Goal: Task Accomplishment & Management: Manage account settings

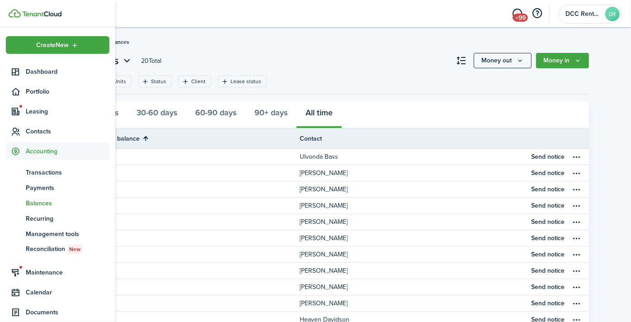
click at [32, 201] on span "Balances" at bounding box center [68, 202] width 84 height 9
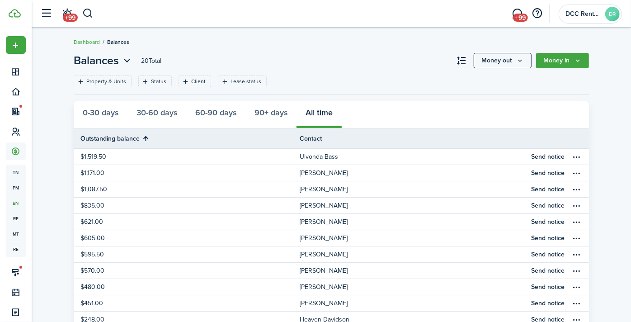
click at [320, 109] on div "0-30 days 30-60 days 60-90 days 90+ days All time" at bounding box center [331, 114] width 515 height 27
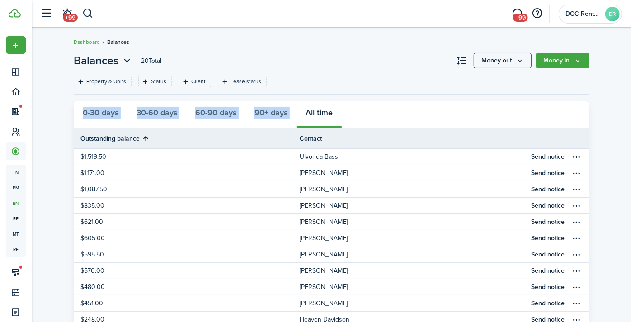
click at [320, 109] on div "0-30 days 30-60 days 60-90 days 90+ days All time" at bounding box center [331, 114] width 515 height 27
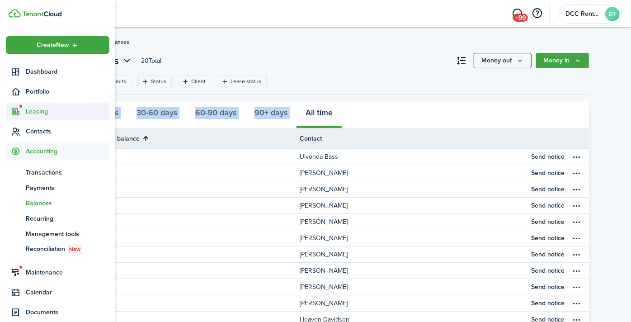
click at [45, 109] on span "Leasing" at bounding box center [68, 111] width 84 height 9
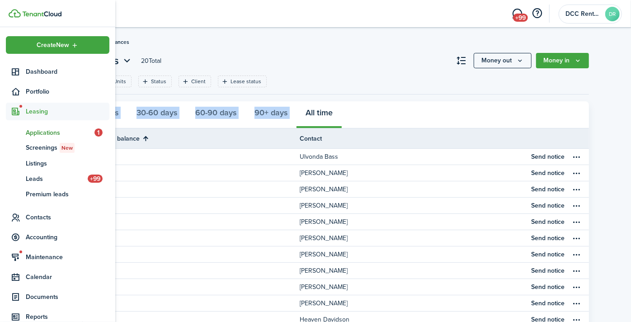
click at [52, 133] on span "Applications" at bounding box center [60, 132] width 69 height 9
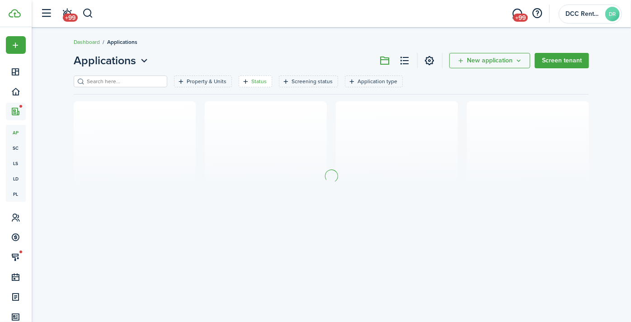
click at [239, 81] on filter-tag "Status" at bounding box center [255, 81] width 33 height 12
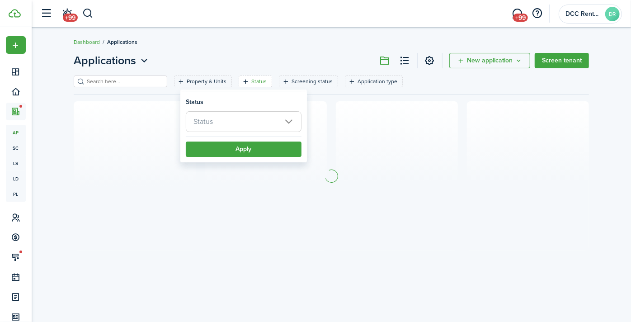
click at [235, 119] on span "Status" at bounding box center [243, 122] width 115 height 20
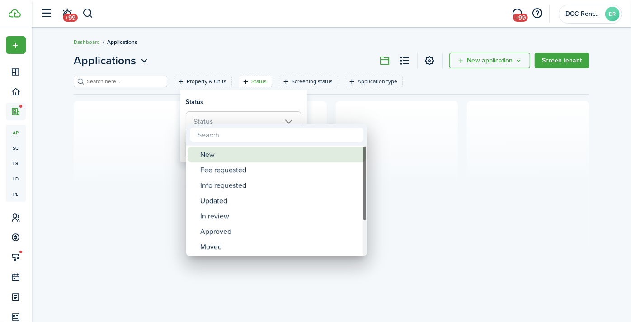
click at [236, 149] on div "New" at bounding box center [280, 154] width 160 height 15
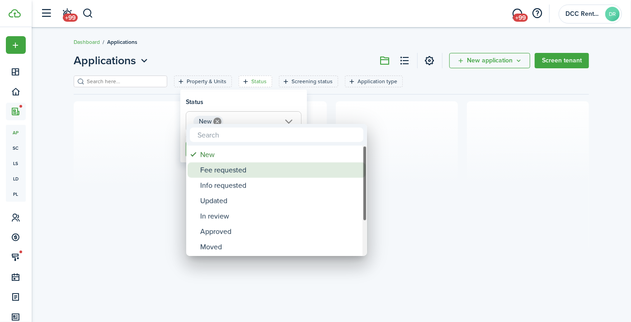
click at [239, 169] on div "Fee requested" at bounding box center [280, 169] width 160 height 15
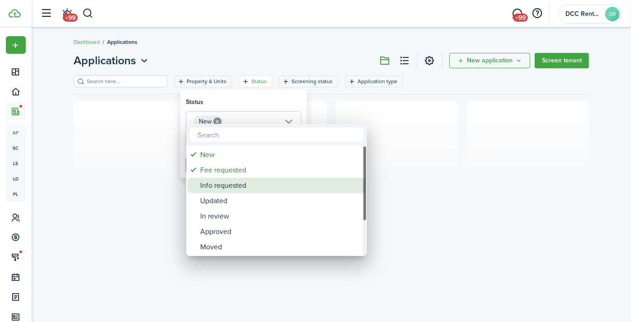
click at [240, 187] on div "Info requested" at bounding box center [280, 185] width 160 height 15
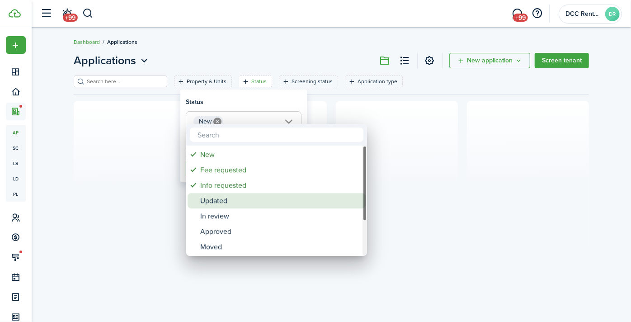
click at [234, 207] on div "Updated" at bounding box center [280, 200] width 160 height 15
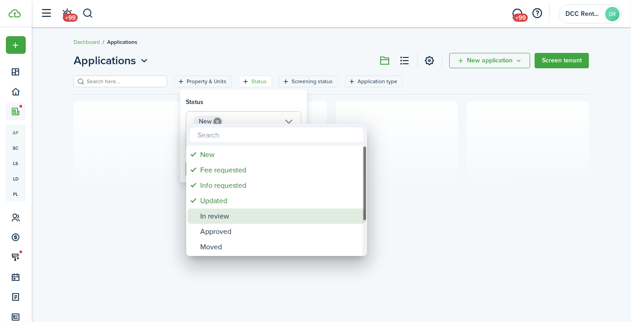
click at [232, 221] on div "In review" at bounding box center [280, 215] width 160 height 15
type input "New, Fee requested, Info requested, Updated, In review"
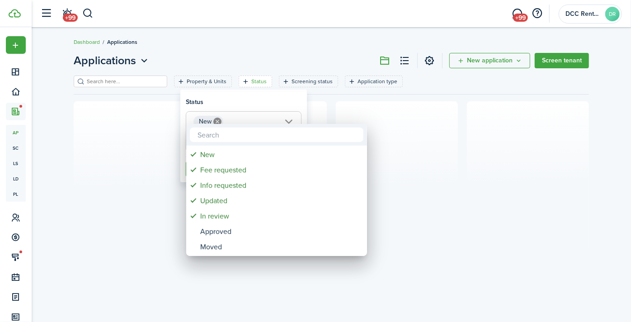
click at [330, 100] on div at bounding box center [316, 161] width 776 height 467
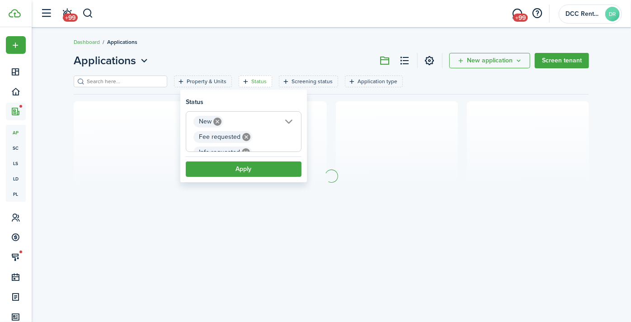
scroll to position [0, 77]
click at [259, 167] on button "Apply" at bounding box center [244, 168] width 116 height 15
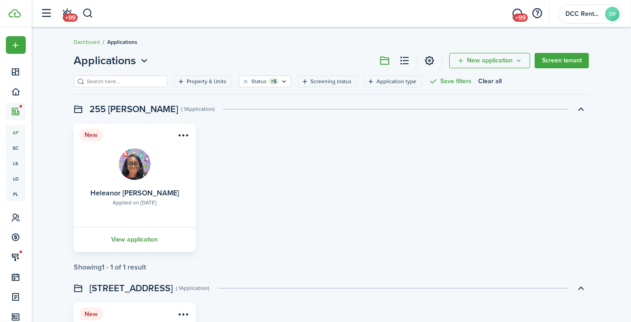
click at [145, 236] on link "View application" at bounding box center [134, 239] width 125 height 25
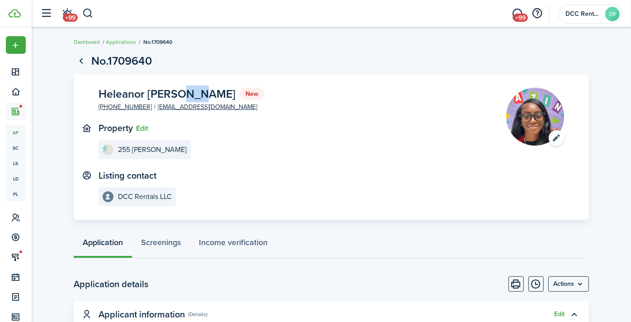
drag, startPoint x: 196, startPoint y: 93, endPoint x: 177, endPoint y: 94, distance: 19.0
click at [177, 94] on span "Heleanor [PERSON_NAME]" at bounding box center [167, 93] width 137 height 11
drag, startPoint x: 145, startPoint y: 93, endPoint x: 100, endPoint y: 93, distance: 44.8
click at [100, 93] on span "Heleanor [PERSON_NAME]" at bounding box center [167, 93] width 137 height 11
copy span "Heleanor"
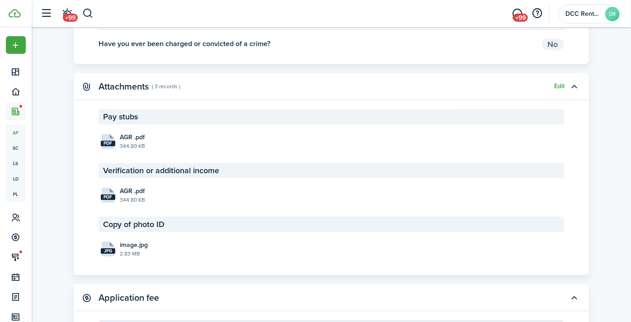
scroll to position [1694, 0]
click at [137, 245] on span "image.jpg" at bounding box center [134, 245] width 28 height 9
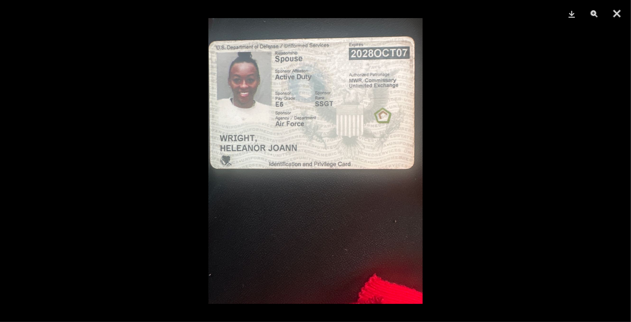
click at [297, 155] on img at bounding box center [315, 161] width 214 height 286
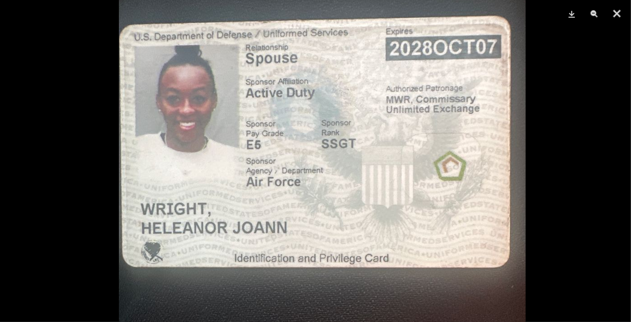
click at [339, 208] on img at bounding box center [322, 252] width 407 height 543
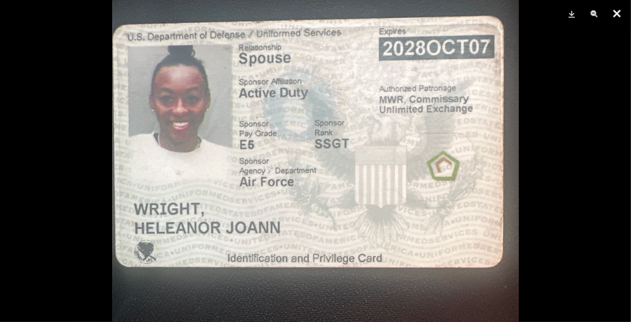
click at [617, 13] on button "Close" at bounding box center [617, 13] width 23 height 27
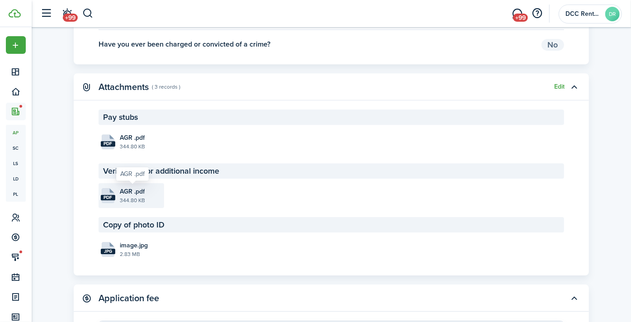
click at [139, 188] on span "AGR .pdf" at bounding box center [132, 191] width 25 height 9
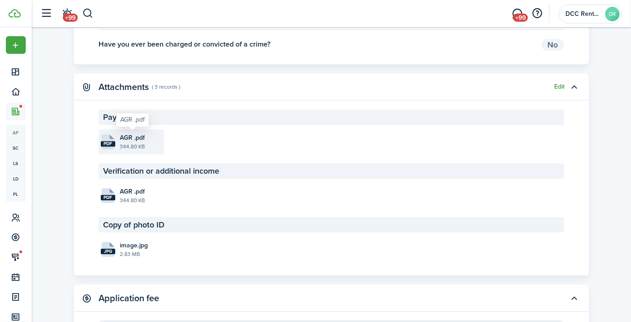
click at [140, 137] on span "AGR .pdf" at bounding box center [132, 137] width 25 height 9
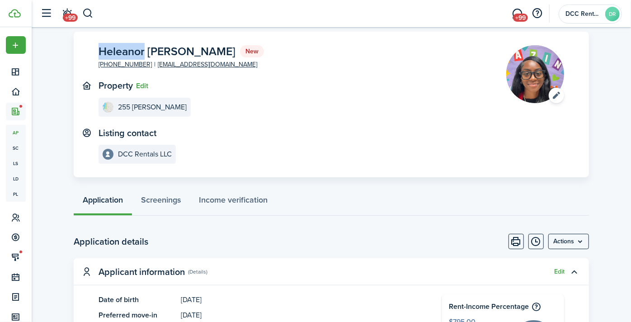
scroll to position [0, 0]
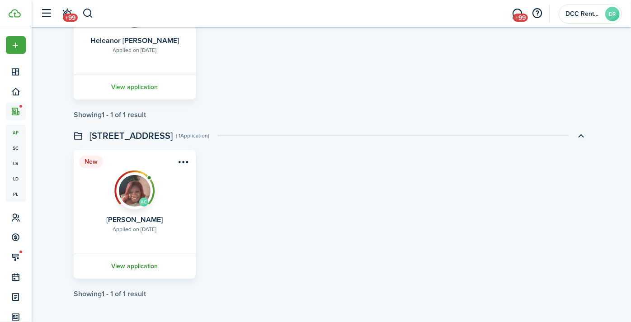
scroll to position [152, 0]
click at [145, 263] on link "View application" at bounding box center [134, 266] width 125 height 25
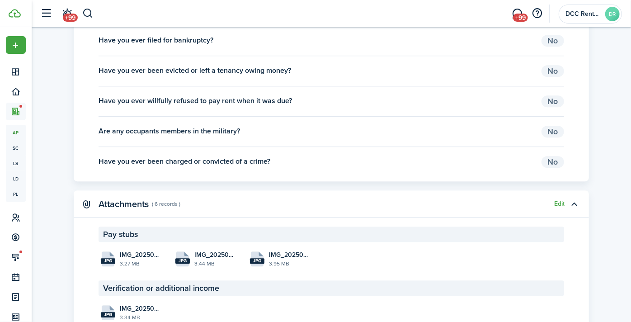
scroll to position [1557, 0]
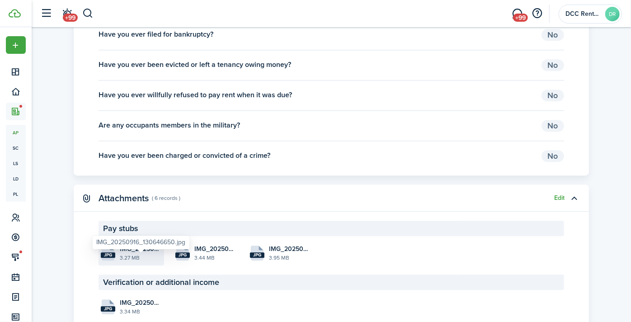
click at [137, 254] on span "IMG_20250916_130646650.jpg" at bounding box center [141, 248] width 42 height 9
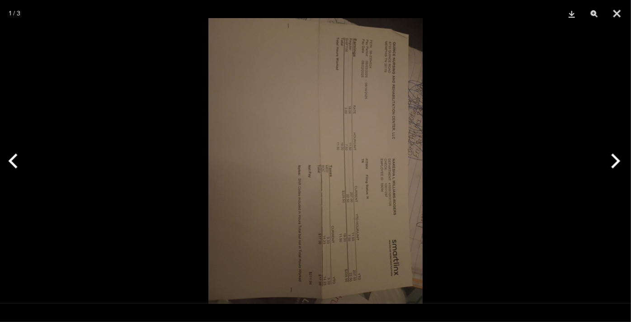
click at [326, 148] on img at bounding box center [315, 161] width 214 height 286
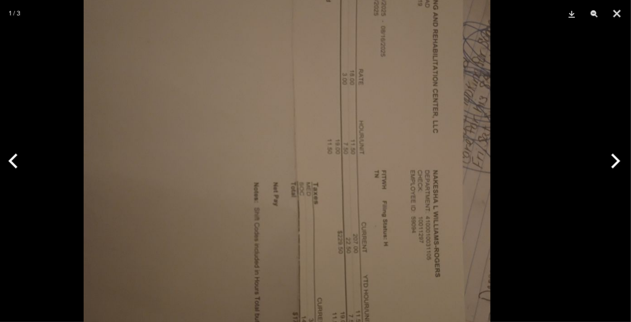
click at [274, 145] on img at bounding box center [287, 174] width 407 height 543
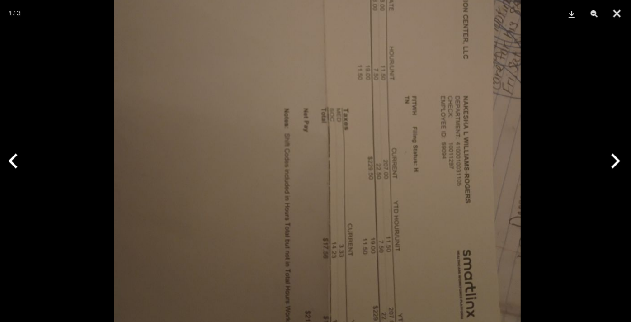
click at [309, 96] on img at bounding box center [317, 100] width 407 height 543
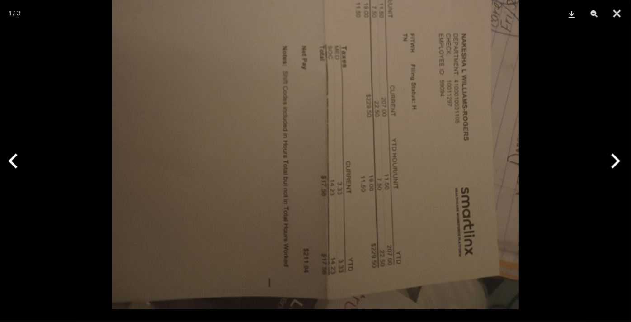
click at [328, 96] on img at bounding box center [315, 38] width 407 height 543
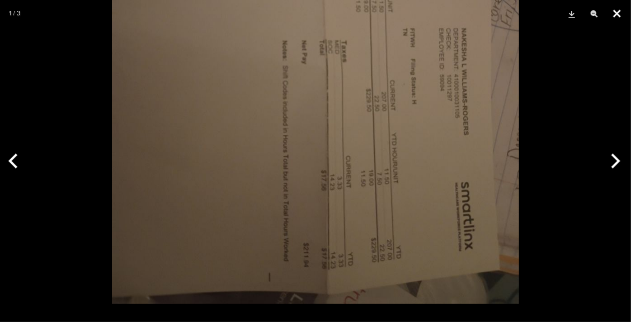
click at [616, 10] on button "Close" at bounding box center [617, 13] width 23 height 27
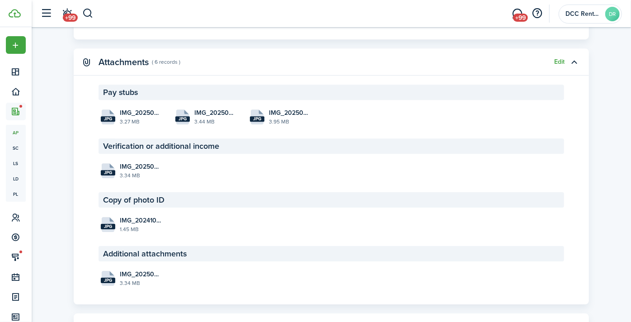
scroll to position [1708, 0]
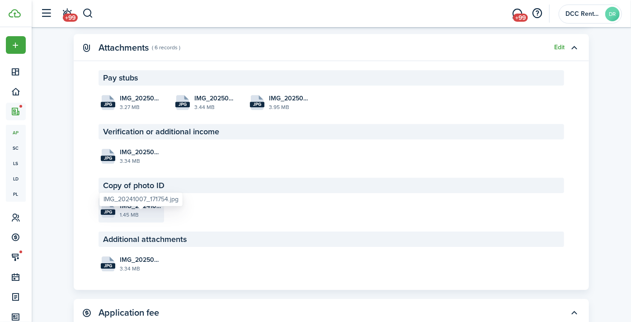
click at [150, 211] on span "IMG_20241007_171754.jpg" at bounding box center [141, 205] width 42 height 9
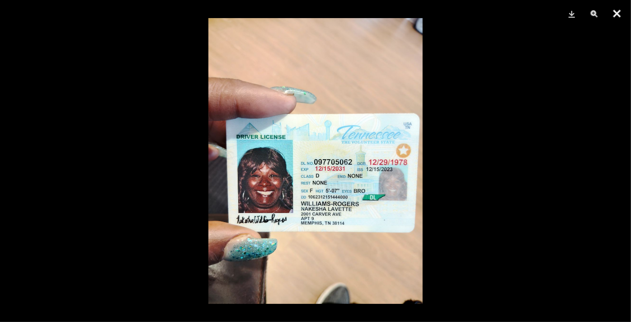
click at [619, 14] on button "Close" at bounding box center [617, 13] width 23 height 27
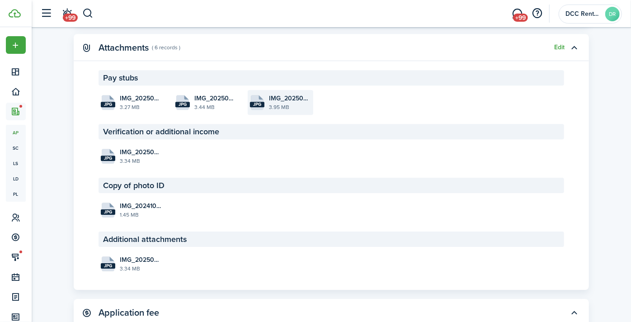
click at [291, 103] on span "IMG_20250916_130349746.jpg" at bounding box center [290, 98] width 42 height 9
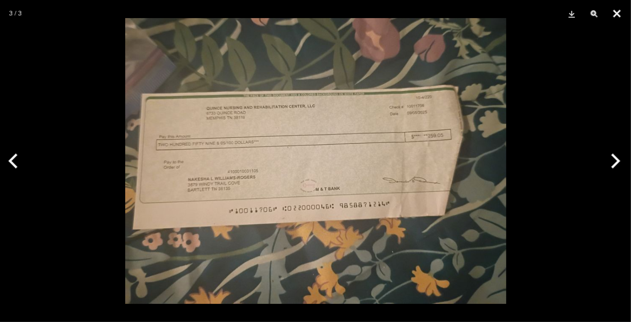
click at [618, 10] on button "Close" at bounding box center [617, 13] width 23 height 27
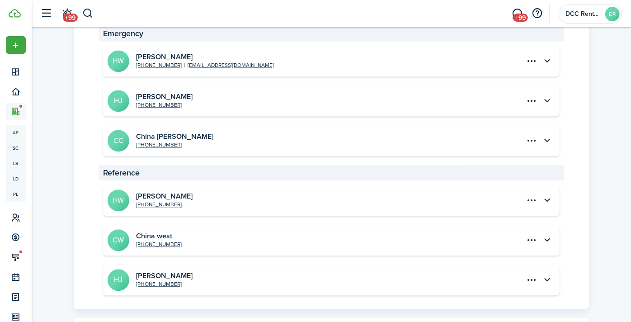
scroll to position [1205, 0]
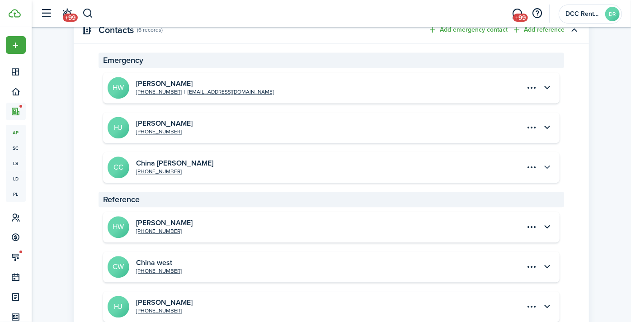
click at [550, 175] on button "button" at bounding box center [547, 167] width 15 height 15
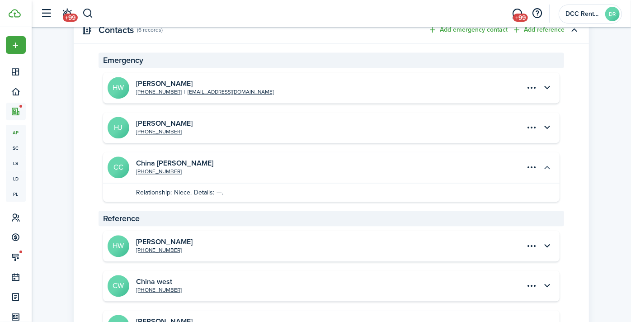
click at [547, 175] on button "button" at bounding box center [547, 167] width 15 height 15
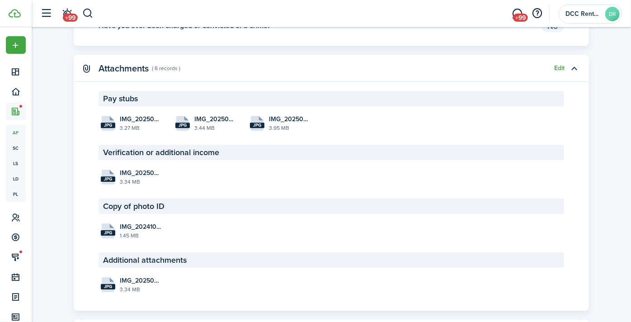
scroll to position [1758, 0]
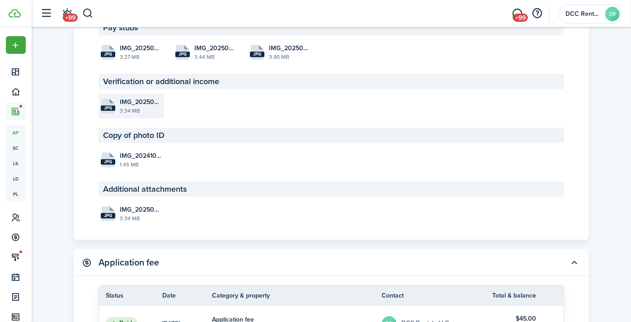
click at [142, 115] on file-size "3.34 MB" at bounding box center [141, 111] width 42 height 8
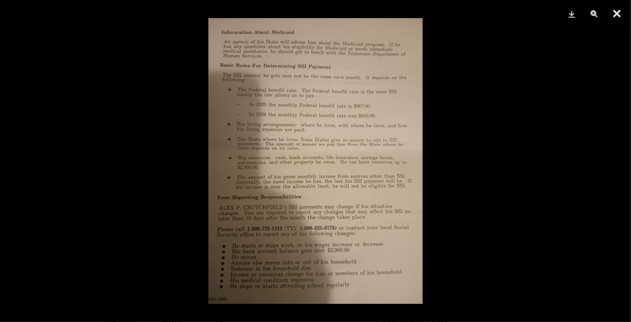
click at [620, 11] on button "Close" at bounding box center [617, 13] width 23 height 27
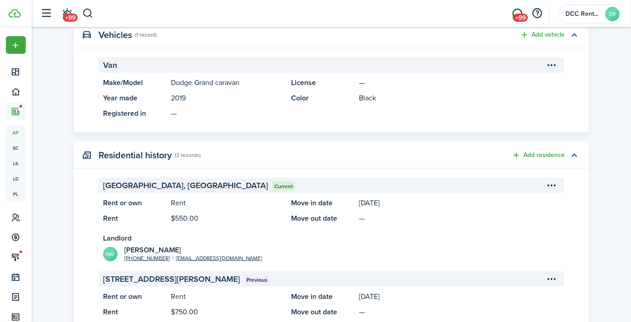
scroll to position [0, 0]
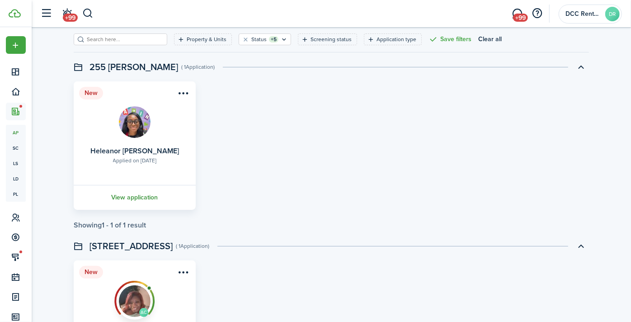
scroll to position [102, 0]
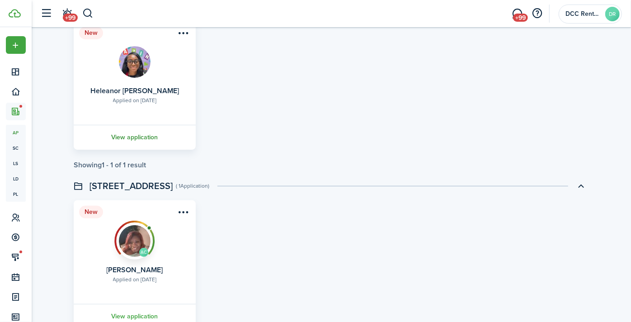
click at [150, 135] on link "View application" at bounding box center [134, 137] width 125 height 25
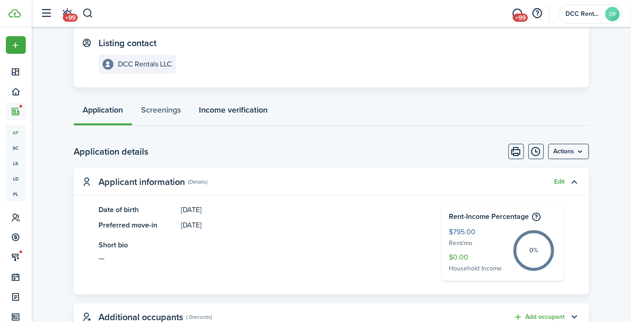
scroll to position [32, 0]
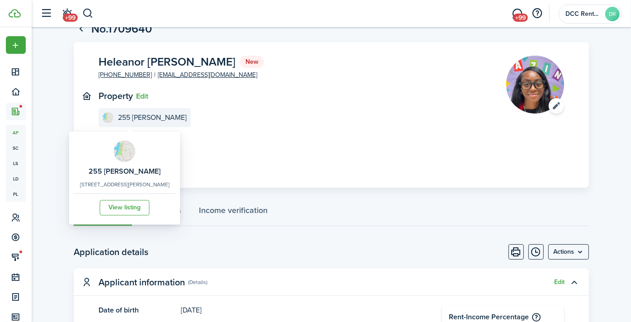
click at [147, 115] on e-details-info-title "255 [PERSON_NAME]" at bounding box center [152, 117] width 69 height 8
click at [139, 202] on link "View listing" at bounding box center [125, 207] width 50 height 15
